Goal: Transaction & Acquisition: Purchase product/service

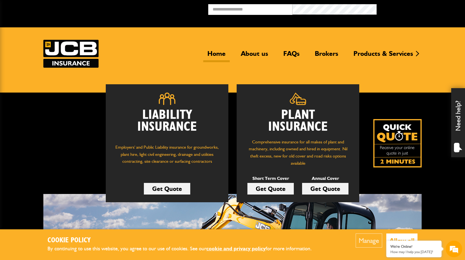
click at [269, 190] on link "Get Quote" at bounding box center [271, 189] width 46 height 12
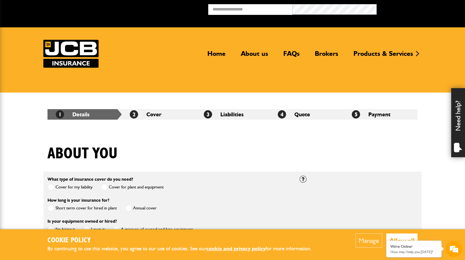
click at [50, 208] on span at bounding box center [51, 208] width 7 height 7
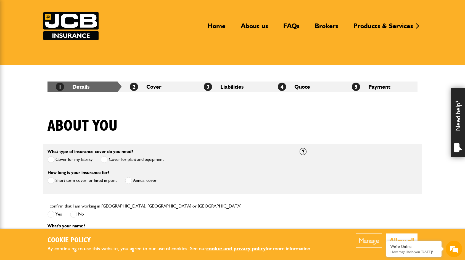
scroll to position [24, 0]
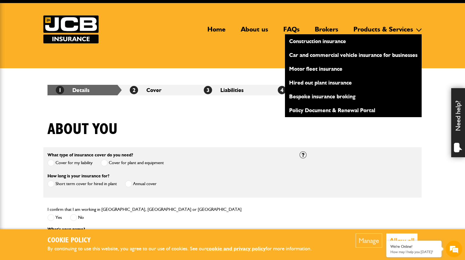
click at [322, 83] on link "Hired out plant insurance" at bounding box center [353, 82] width 137 height 9
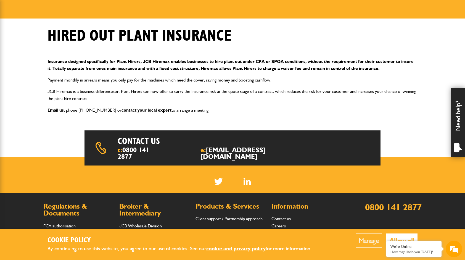
scroll to position [71, 0]
